Goal: Contribute content: Add original content to the website for others to see

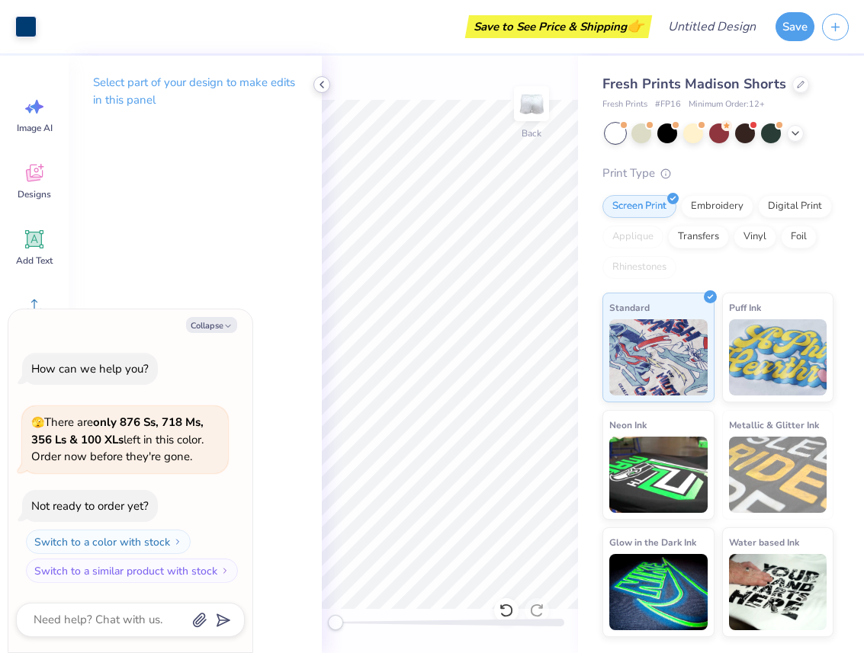
click at [319, 86] on icon at bounding box center [322, 85] width 12 height 12
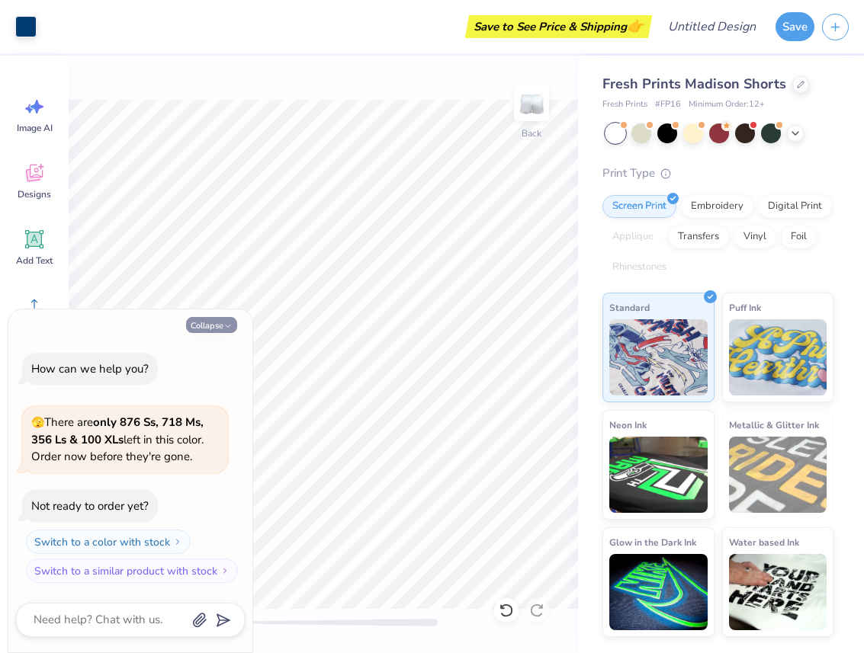
click at [224, 325] on icon "button" at bounding box center [227, 326] width 9 height 9
type textarea "x"
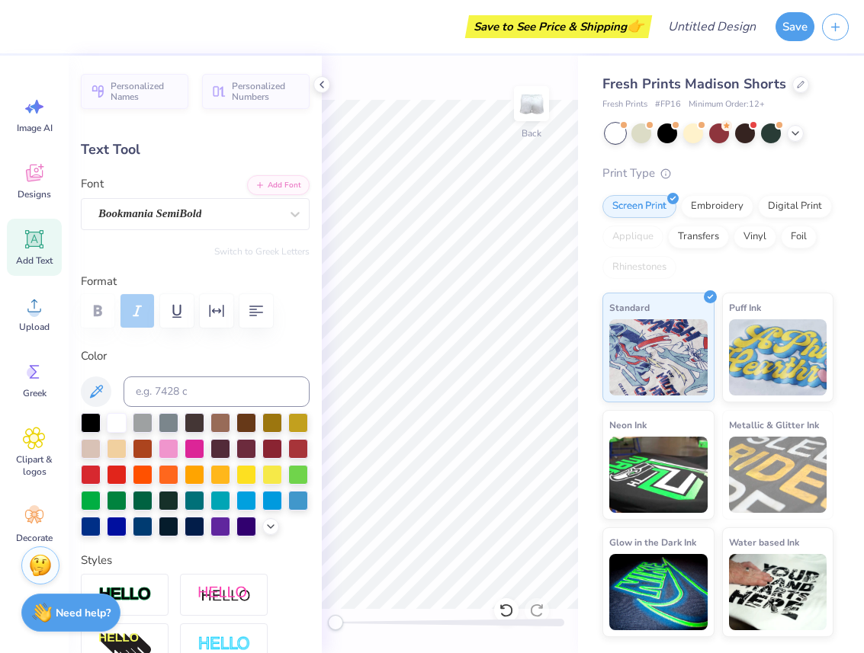
type input "1.04"
type input "0.47"
click at [318, 86] on icon at bounding box center [322, 85] width 12 height 12
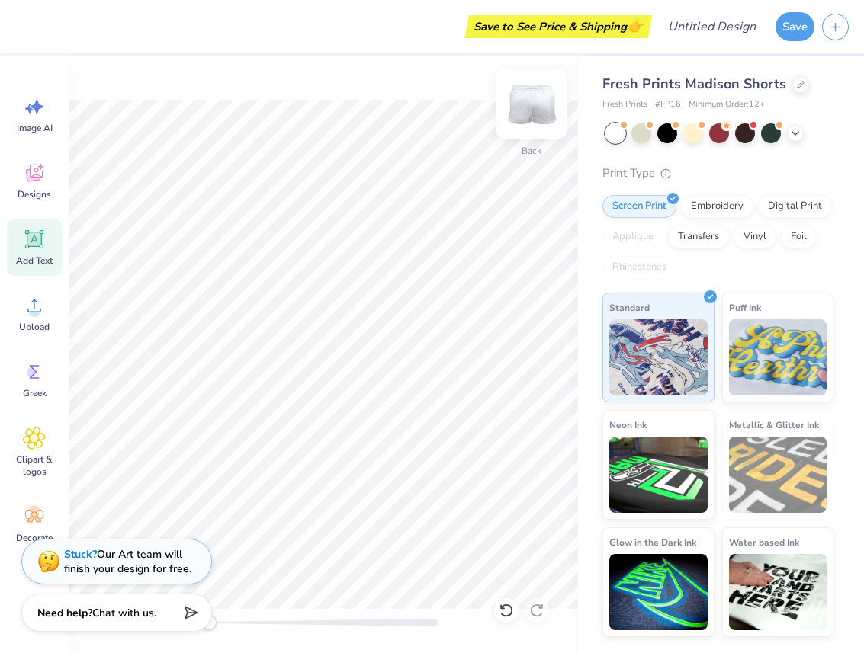
click at [532, 107] on img at bounding box center [531, 103] width 61 height 61
click at [508, 610] on div "Front" at bounding box center [323, 355] width 509 height 598
click at [537, 114] on img at bounding box center [531, 103] width 61 height 61
click at [509, 611] on icon at bounding box center [506, 610] width 15 height 15
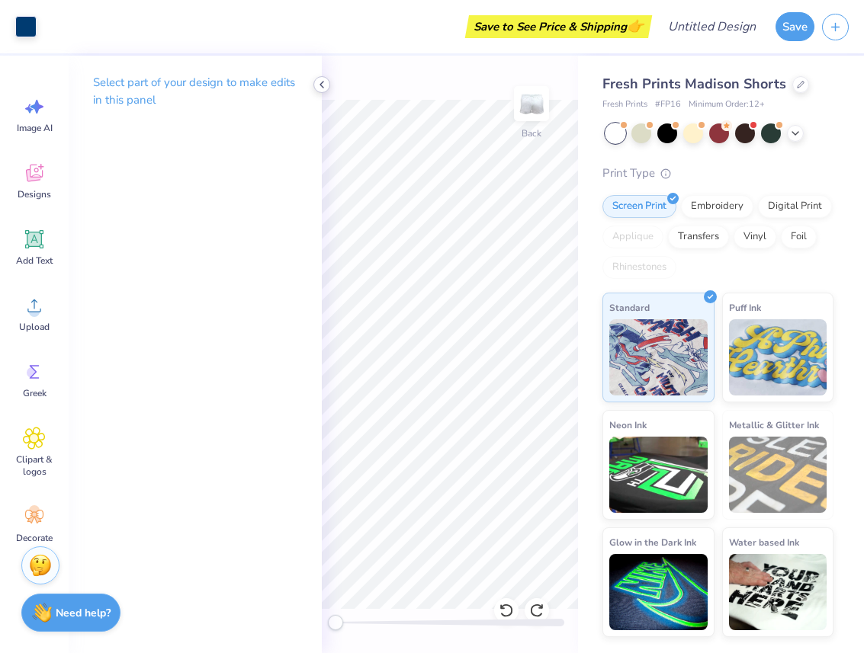
click at [322, 84] on icon at bounding box center [322, 85] width 12 height 12
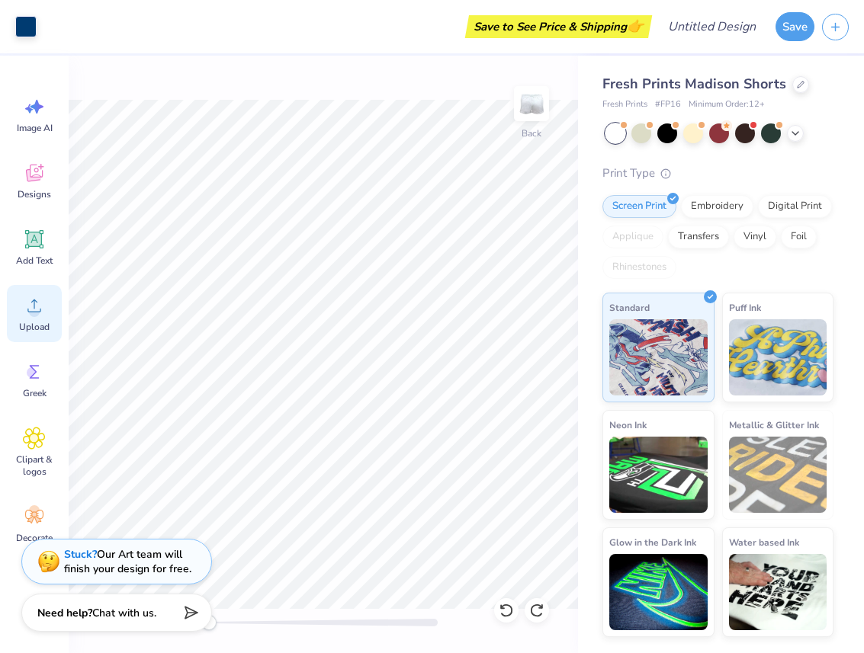
click at [39, 322] on span "Upload" at bounding box center [34, 327] width 30 height 12
